Goal: Task Accomplishment & Management: Manage account settings

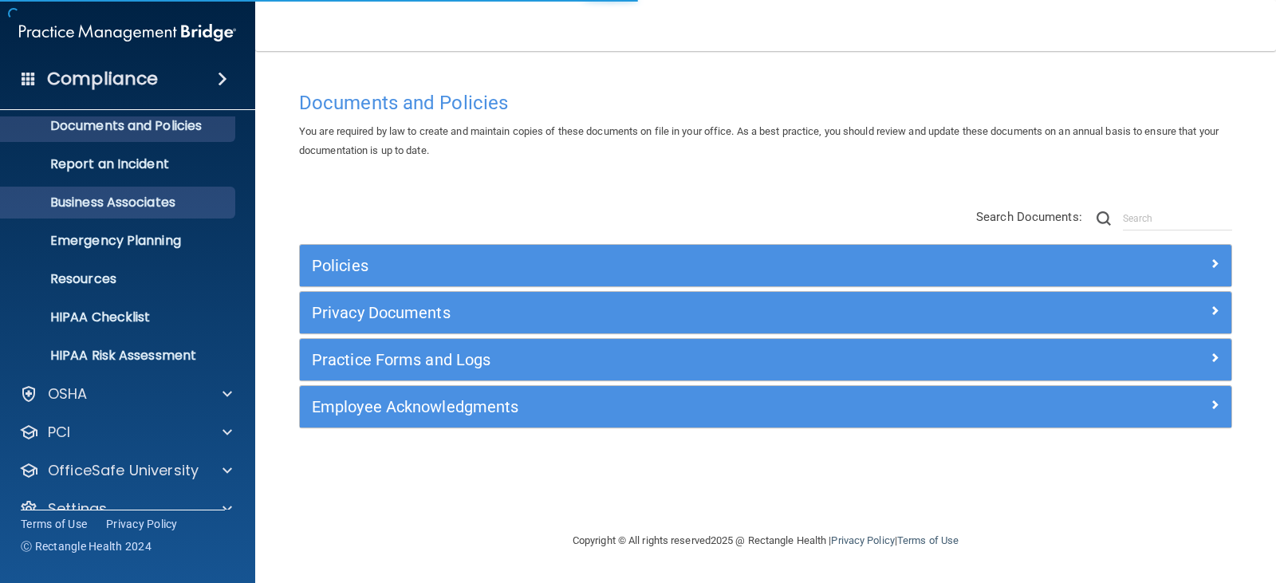
scroll to position [79, 0]
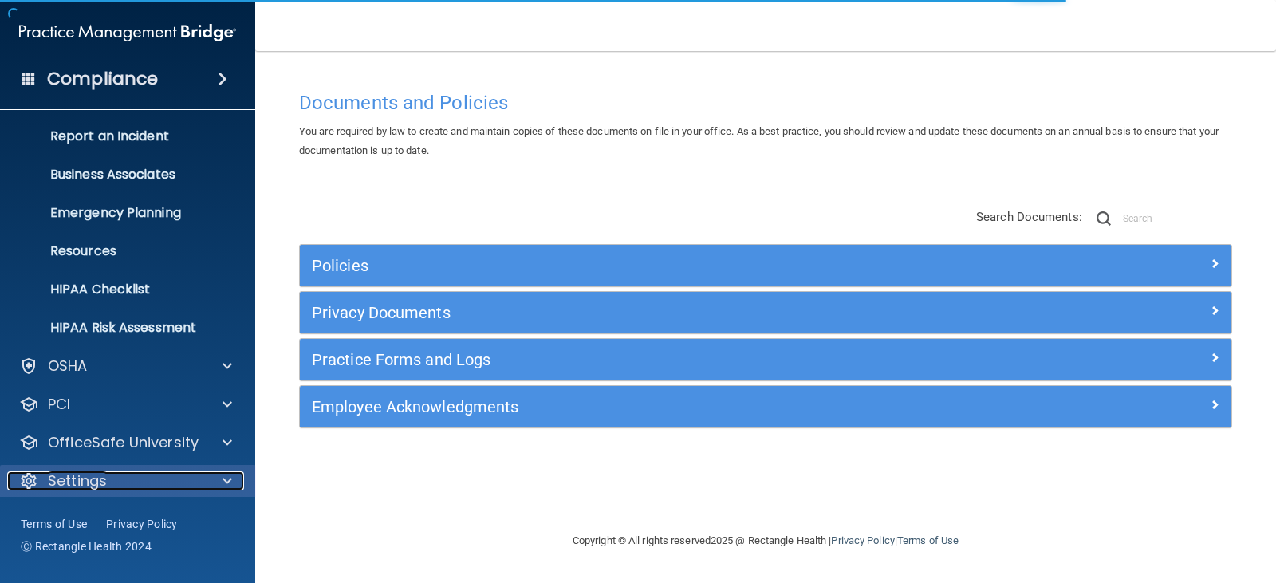
click at [222, 478] on span at bounding box center [227, 480] width 10 height 19
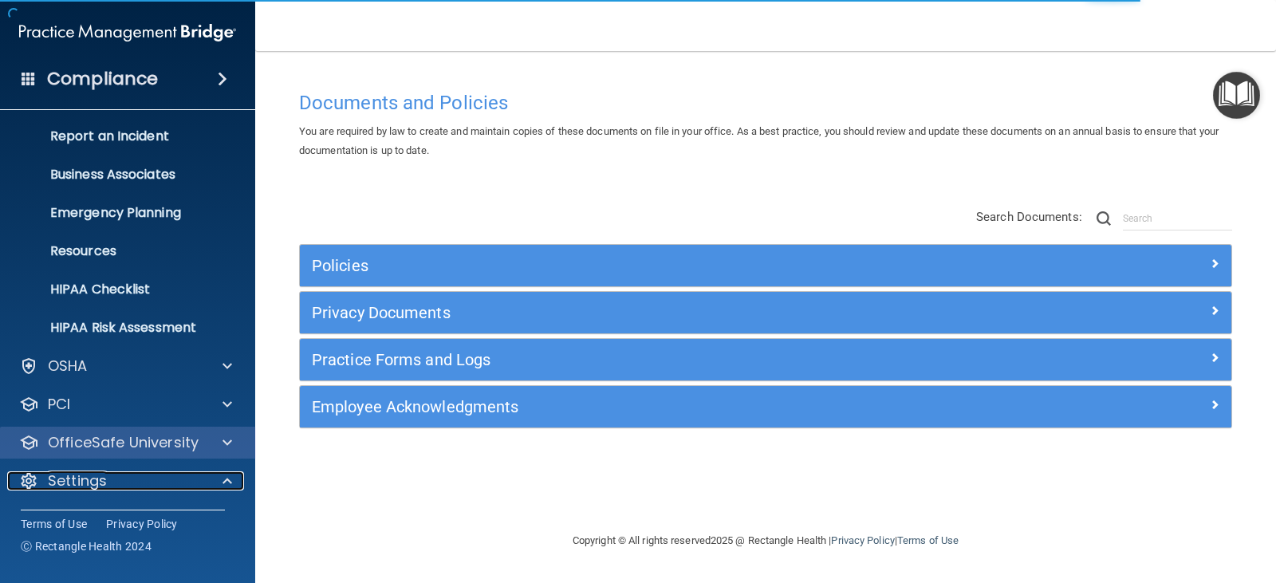
scroll to position [232, 0]
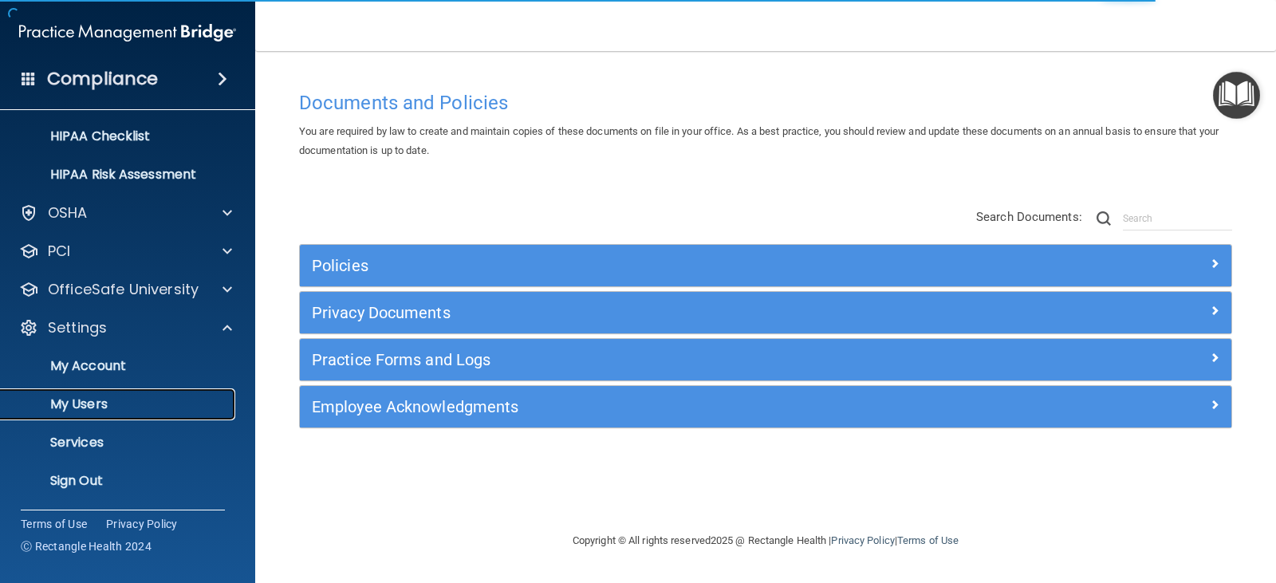
click at [128, 403] on p "My Users" at bounding box center [119, 404] width 218 height 16
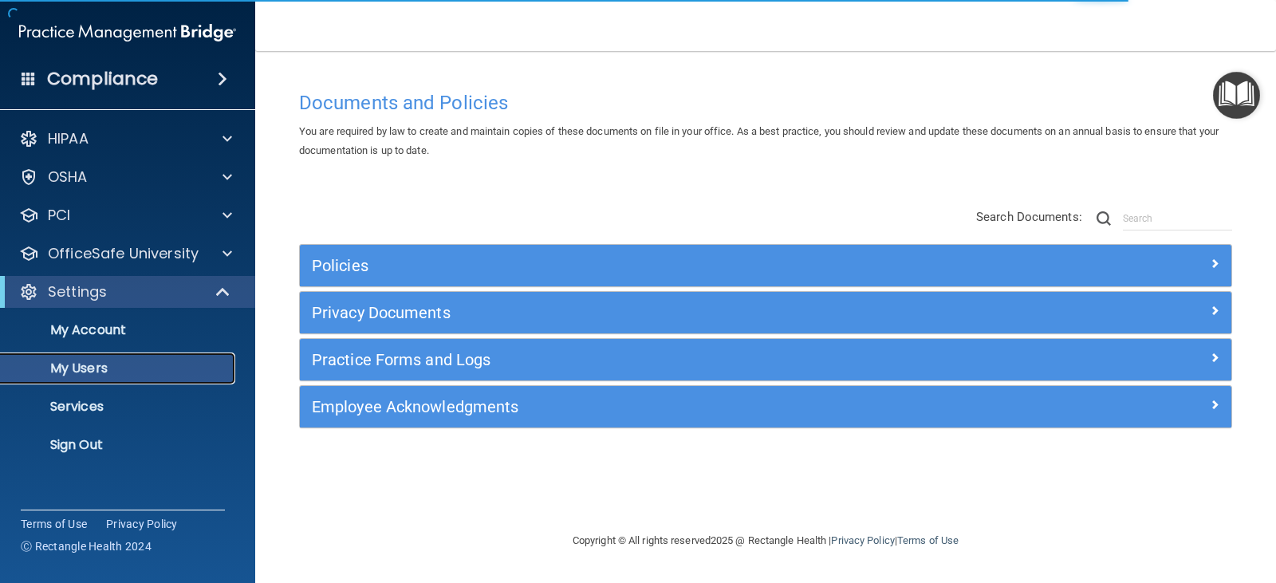
select select "20"
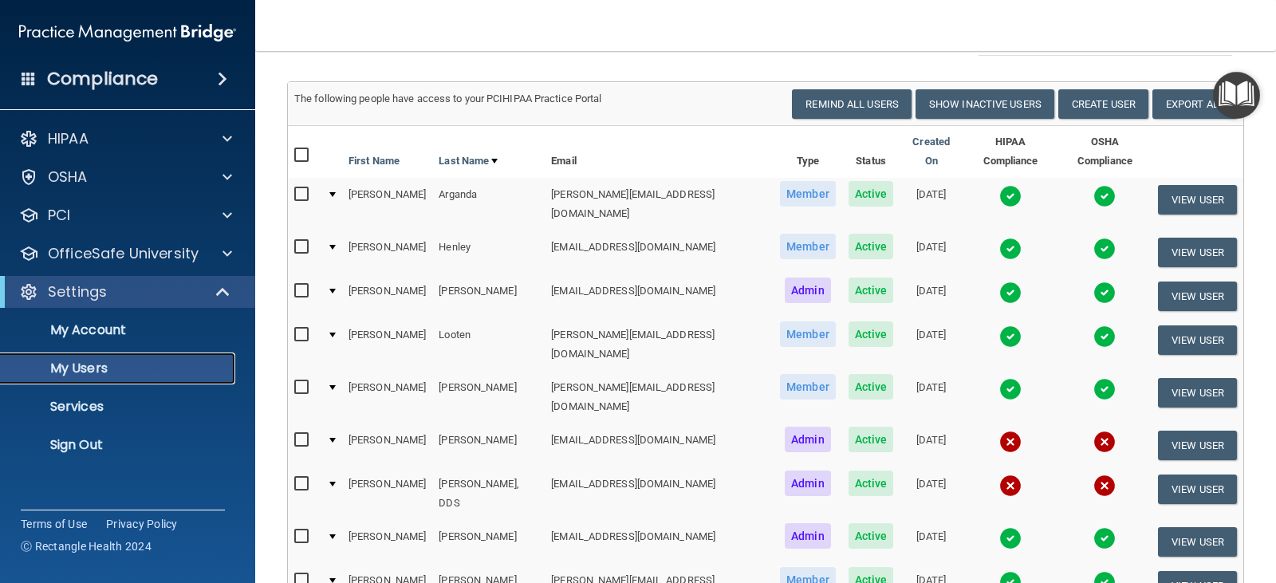
scroll to position [159, 0]
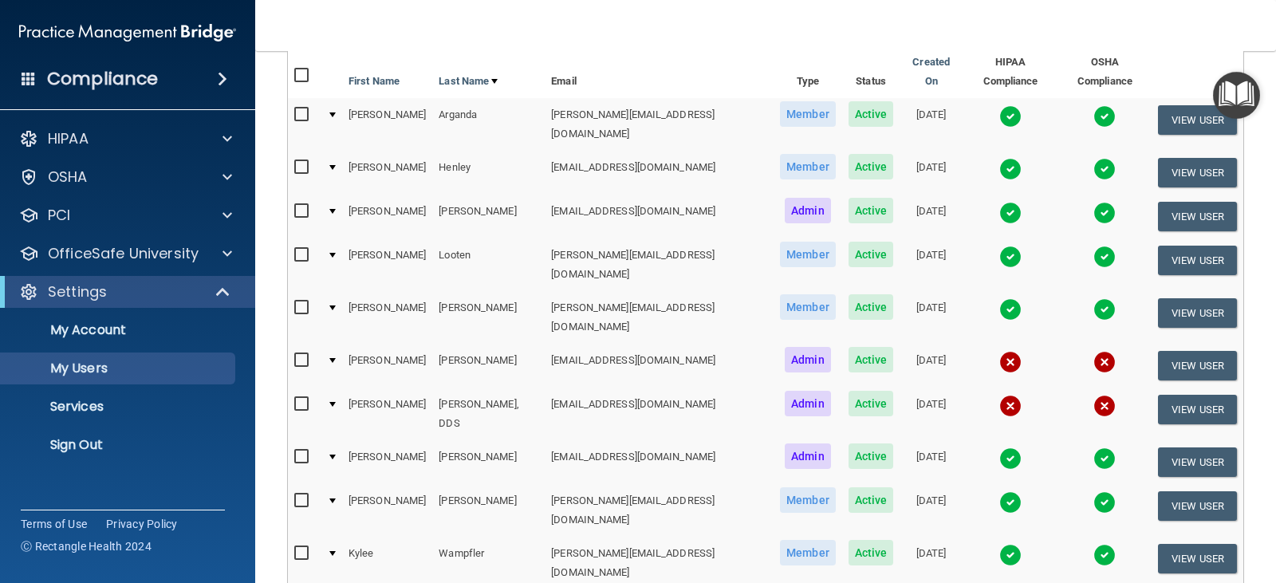
click at [336, 238] on td at bounding box center [331, 264] width 22 height 53
click at [332, 253] on div at bounding box center [332, 255] width 6 height 5
click at [1187, 246] on button "View User" at bounding box center [1197, 260] width 79 height 29
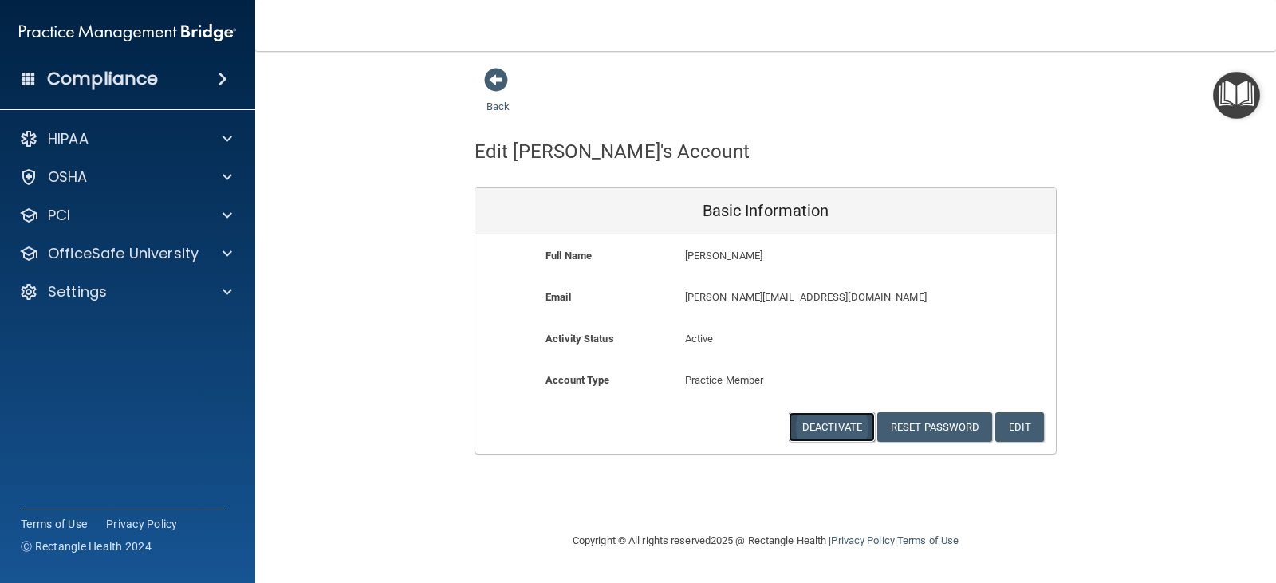
click at [851, 430] on button "Deactivate" at bounding box center [831, 426] width 86 height 29
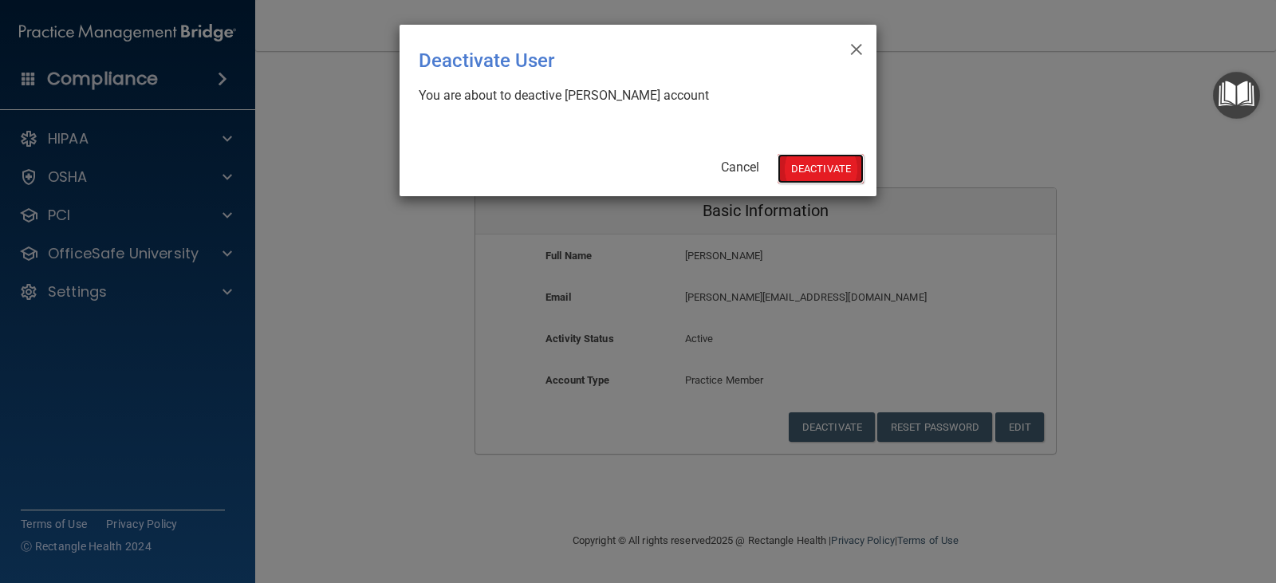
click at [816, 167] on button "Deactivate" at bounding box center [820, 168] width 86 height 29
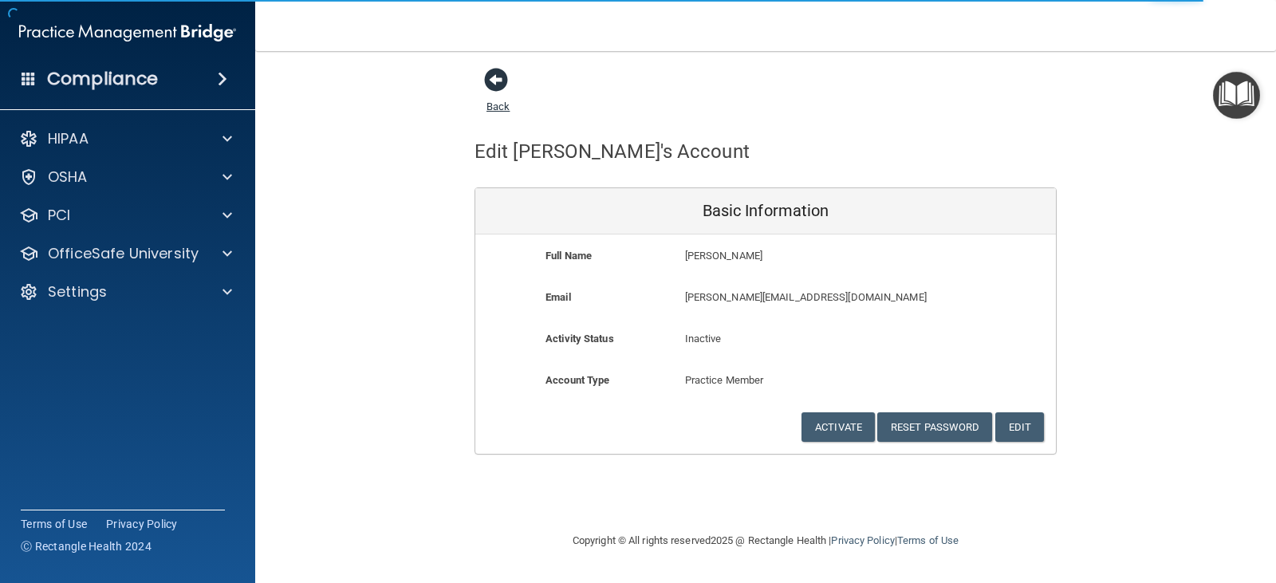
click at [485, 74] on span at bounding box center [496, 80] width 24 height 24
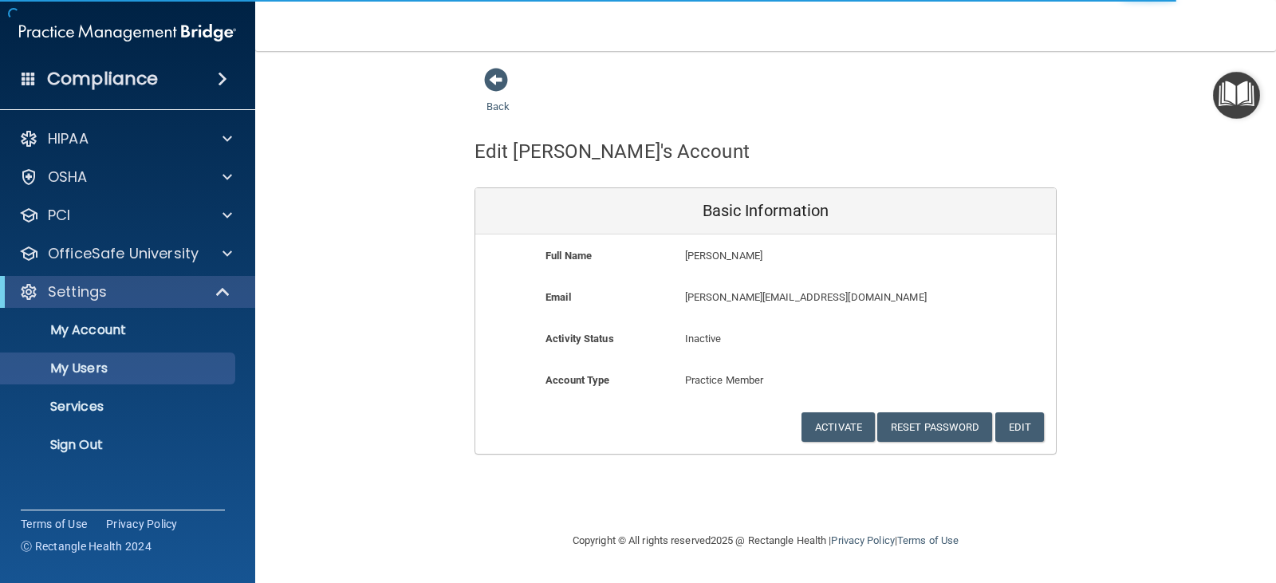
select select "20"
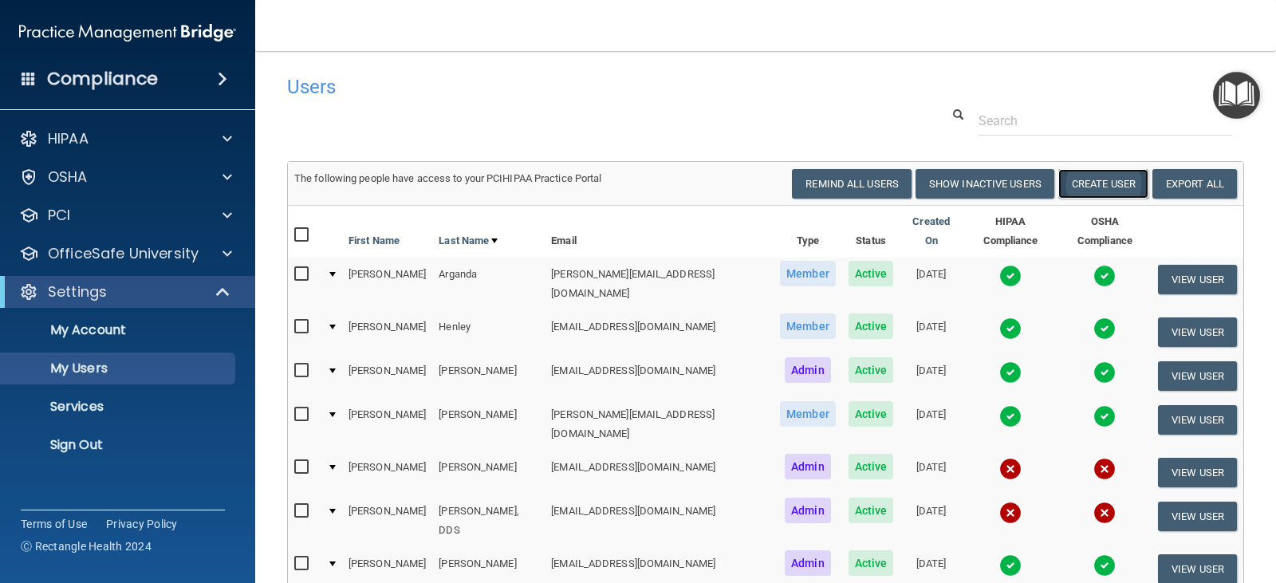
click at [1111, 179] on button "Create User" at bounding box center [1103, 183] width 90 height 29
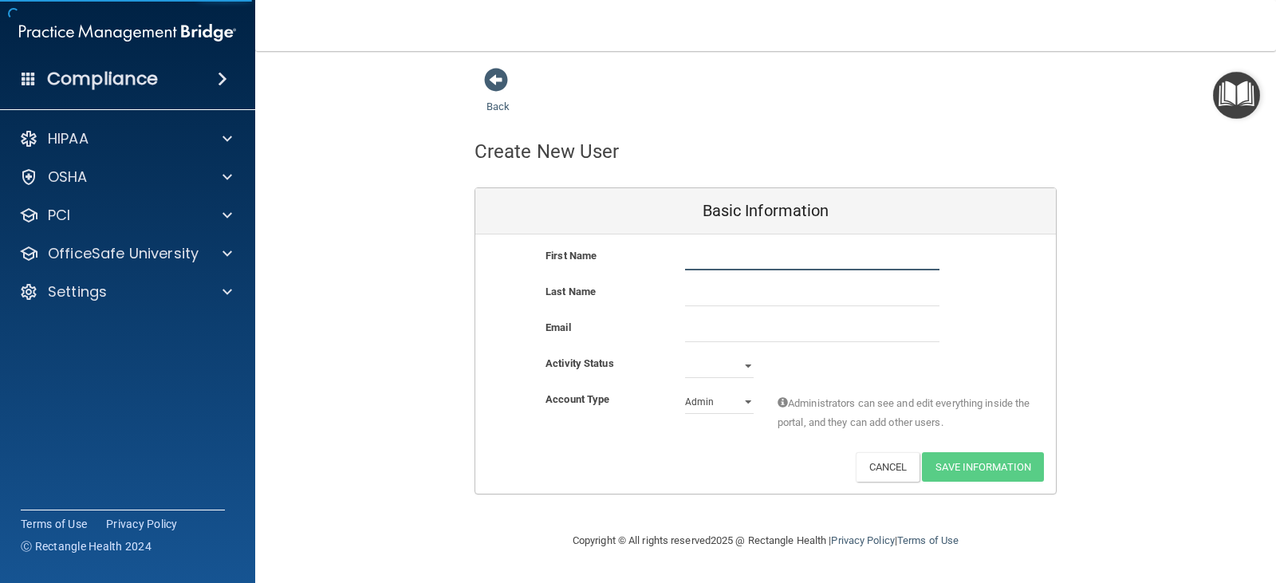
click at [779, 254] on input "text" at bounding box center [812, 258] width 254 height 24
type input "Rhianna"
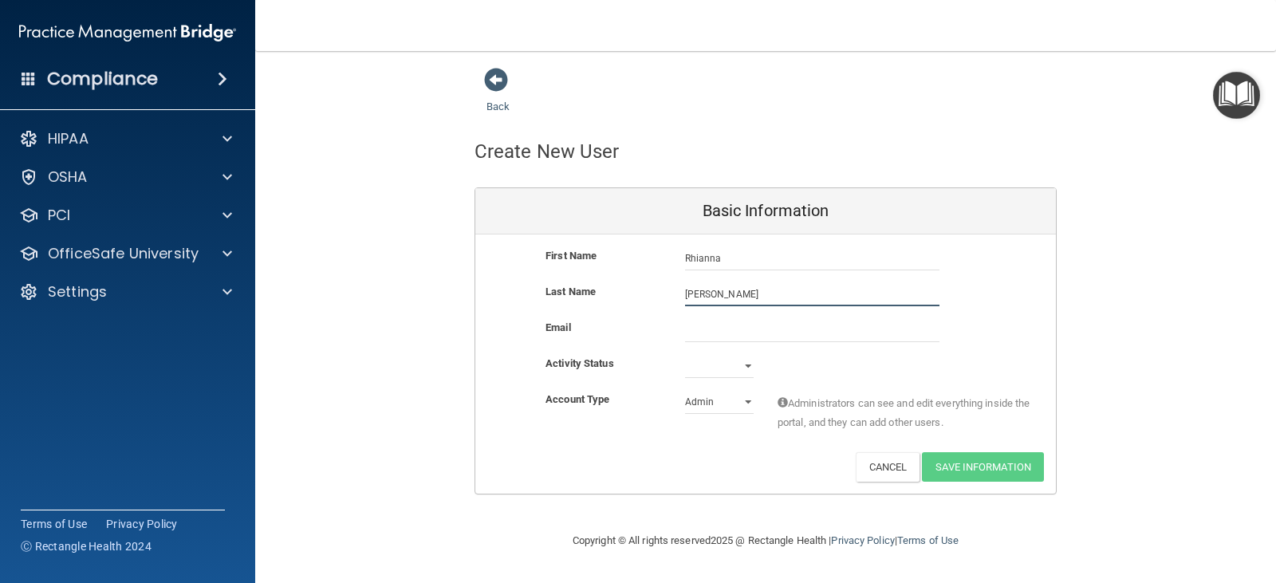
type input "[PERSON_NAME]"
click at [729, 328] on input "email" at bounding box center [812, 330] width 254 height 24
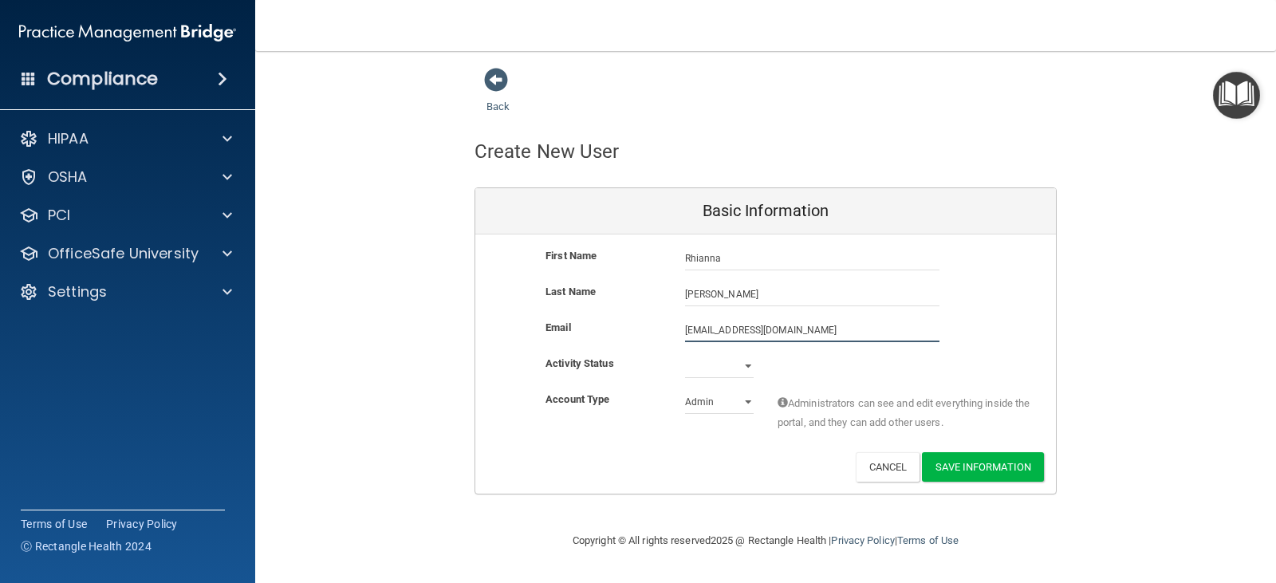
type input "[EMAIL_ADDRESS][DOMAIN_NAME]"
click at [727, 363] on select "Active Inactive" at bounding box center [719, 369] width 69 height 24
select select "active"
click at [685, 354] on select "Active Inactive" at bounding box center [719, 366] width 69 height 24
click at [720, 401] on select "Admin Member" at bounding box center [719, 402] width 69 height 24
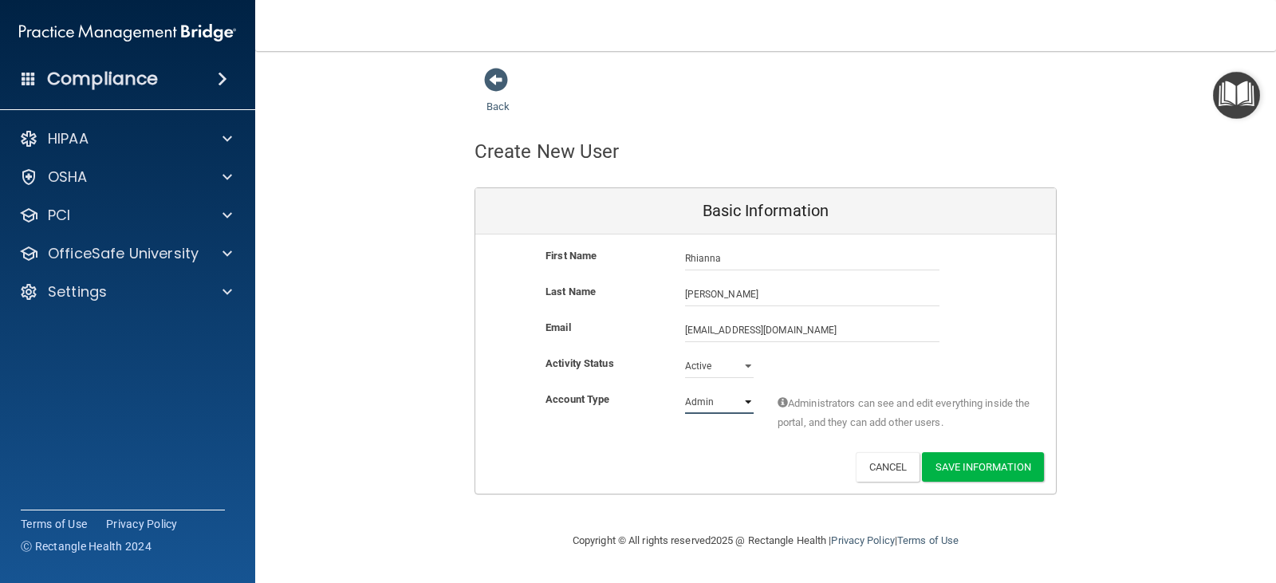
select select "practice_member"
click at [685, 390] on select "Admin Member" at bounding box center [719, 402] width 69 height 24
click at [969, 465] on button "Save Information" at bounding box center [983, 466] width 122 height 29
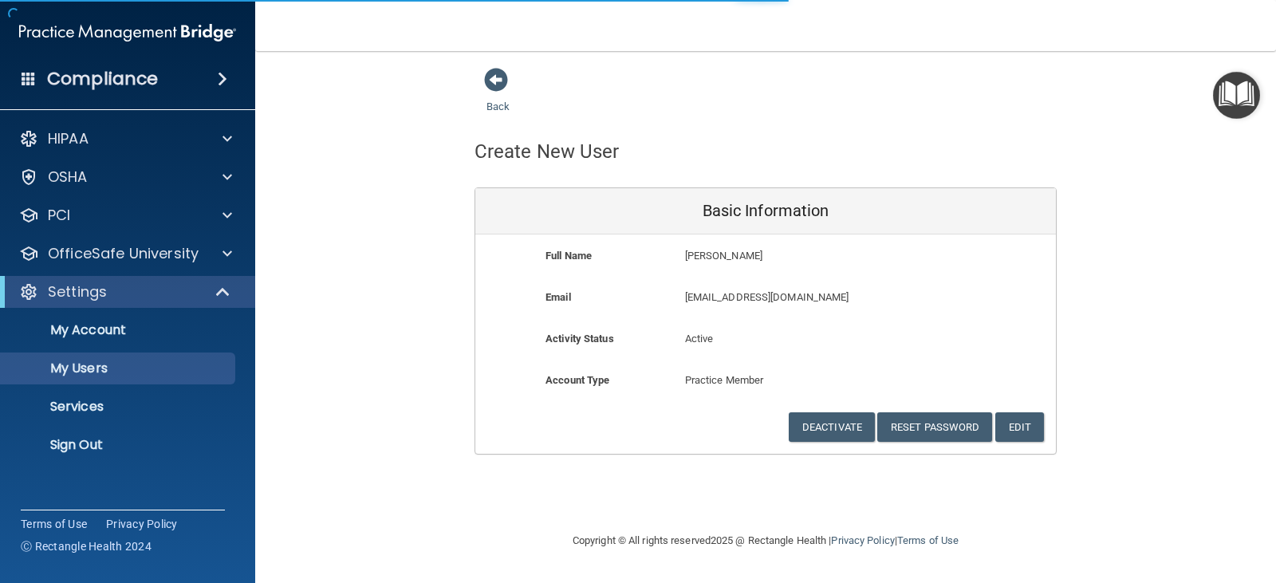
select select "20"
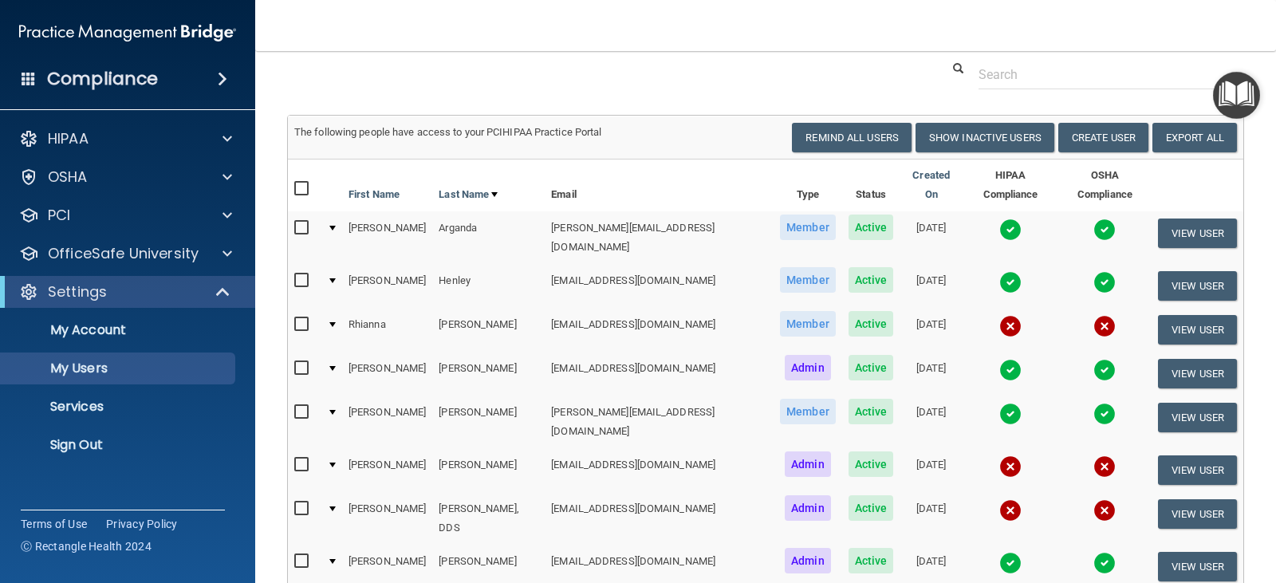
scroll to position [80, 0]
